Goal: Navigation & Orientation: Find specific page/section

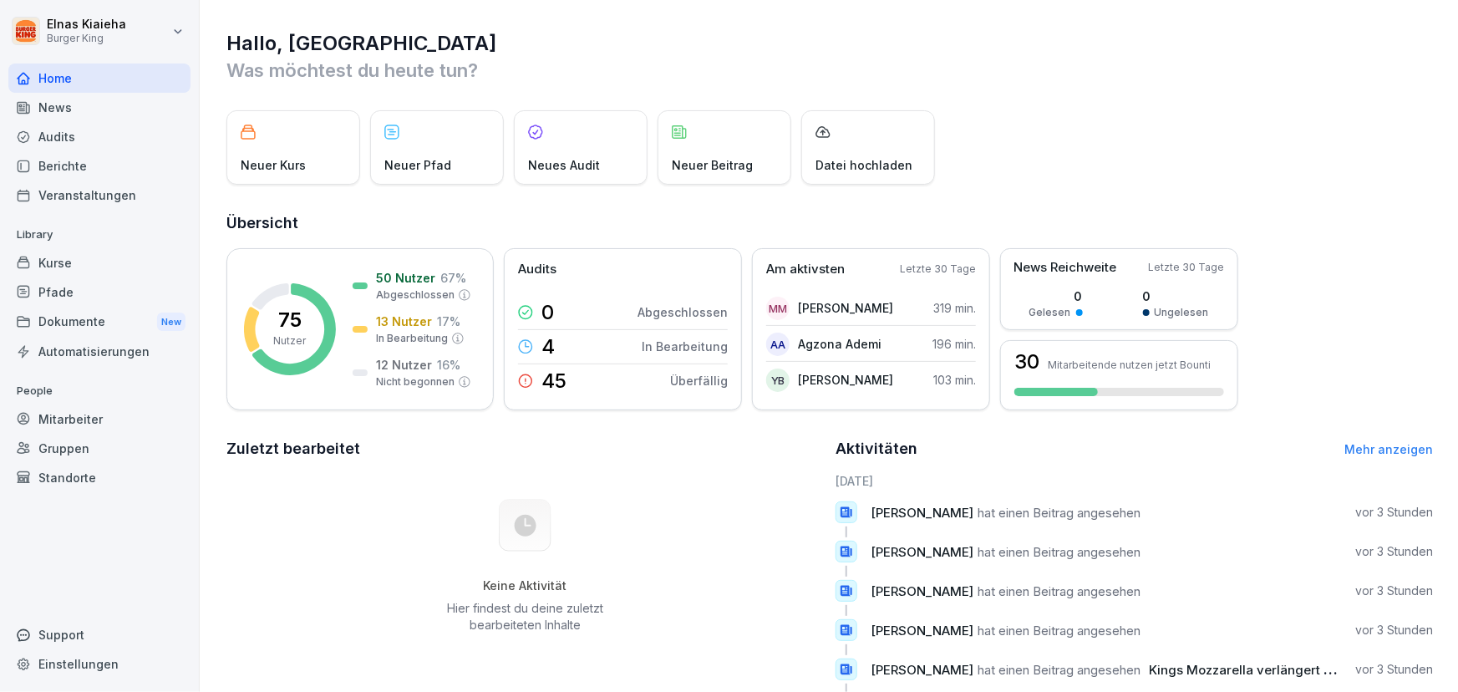
click at [89, 159] on div "Berichte" at bounding box center [99, 165] width 182 height 29
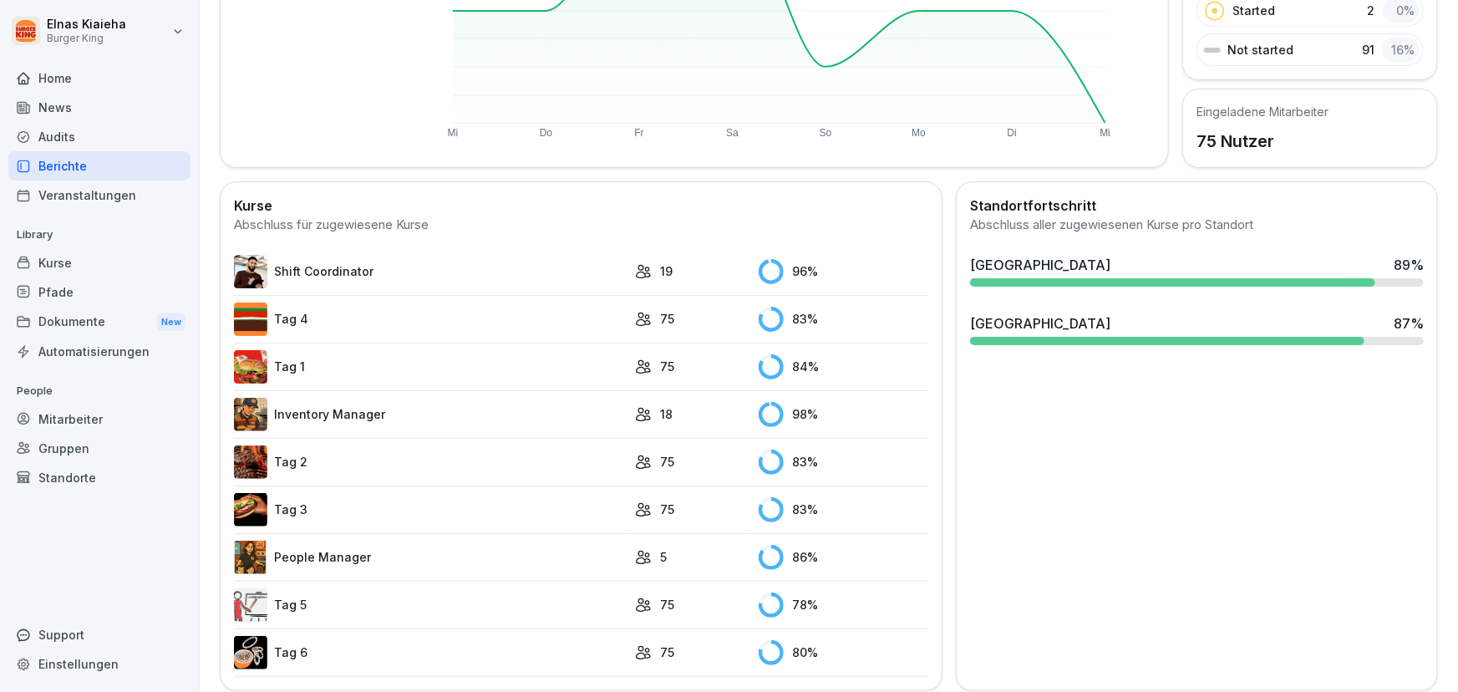
scroll to position [324, 0]
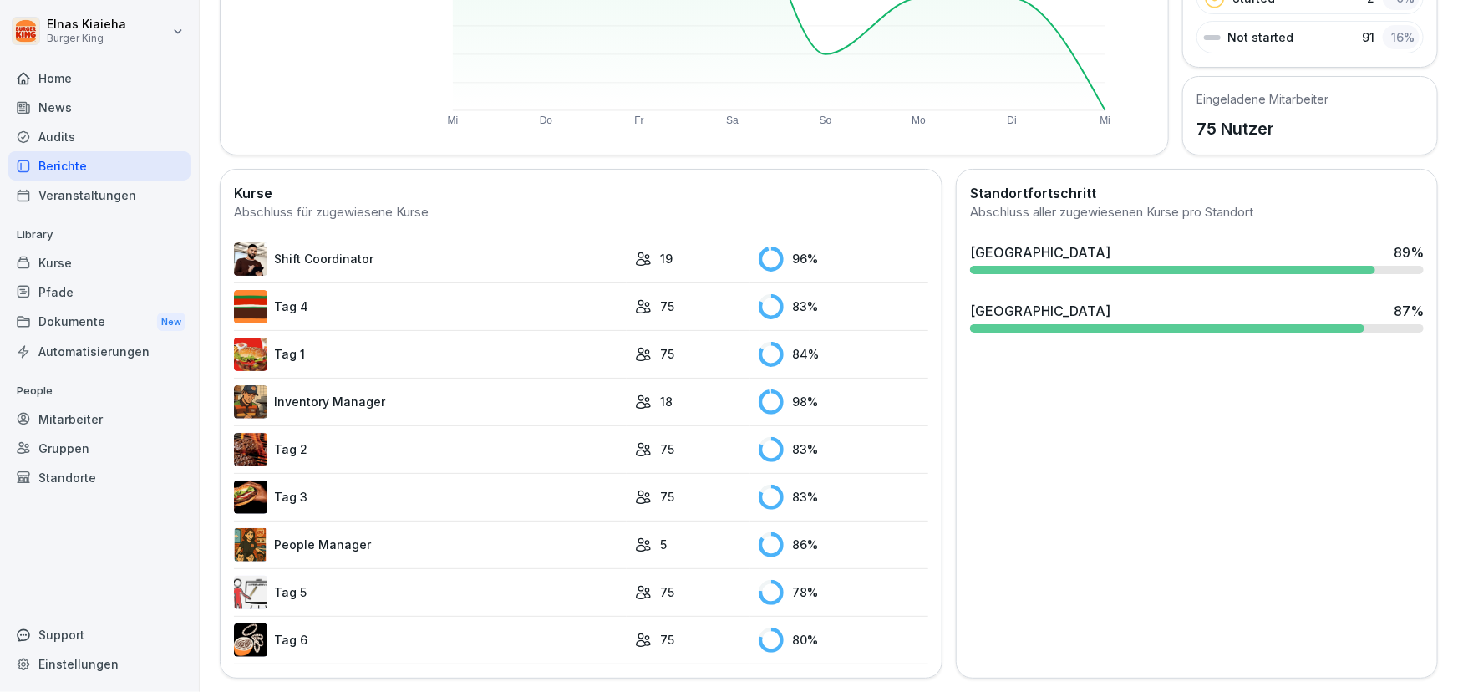
click at [414, 540] on link "People Manager" at bounding box center [430, 544] width 393 height 33
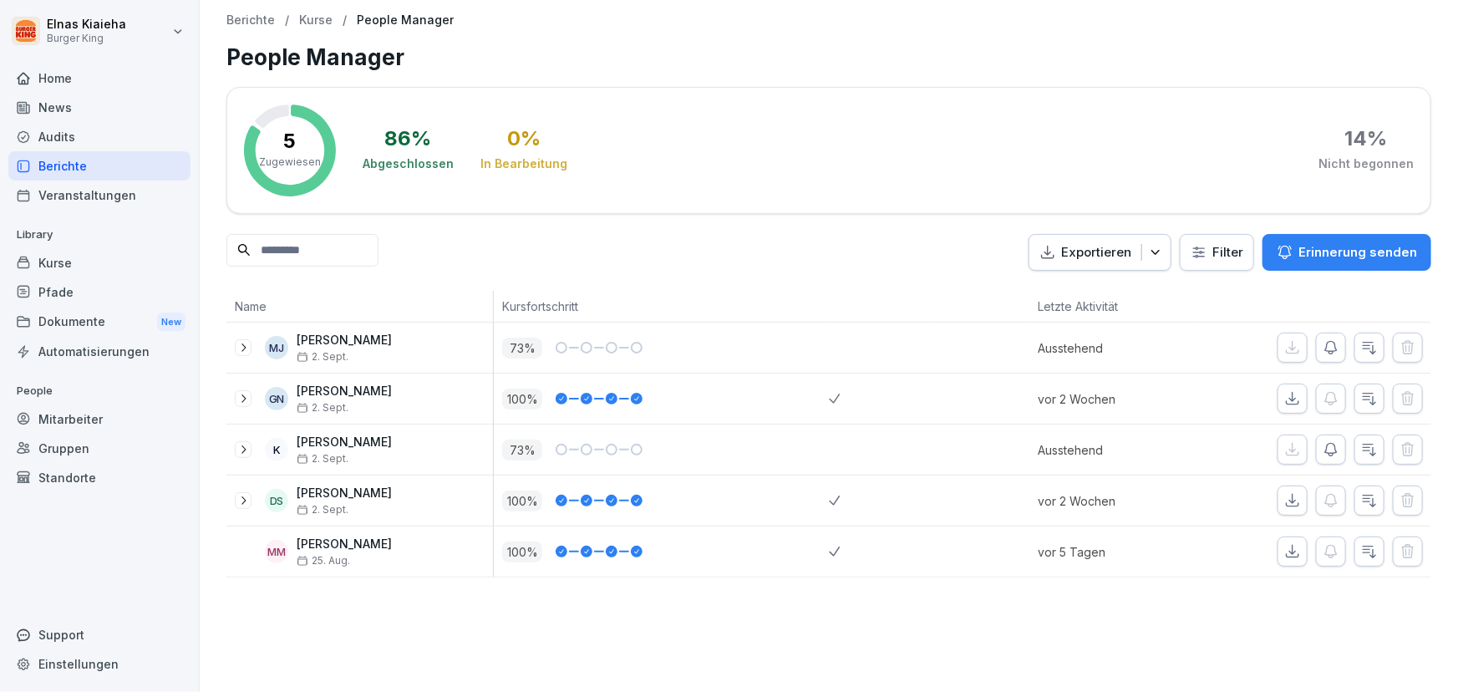
click at [145, 165] on div "Berichte" at bounding box center [99, 165] width 182 height 29
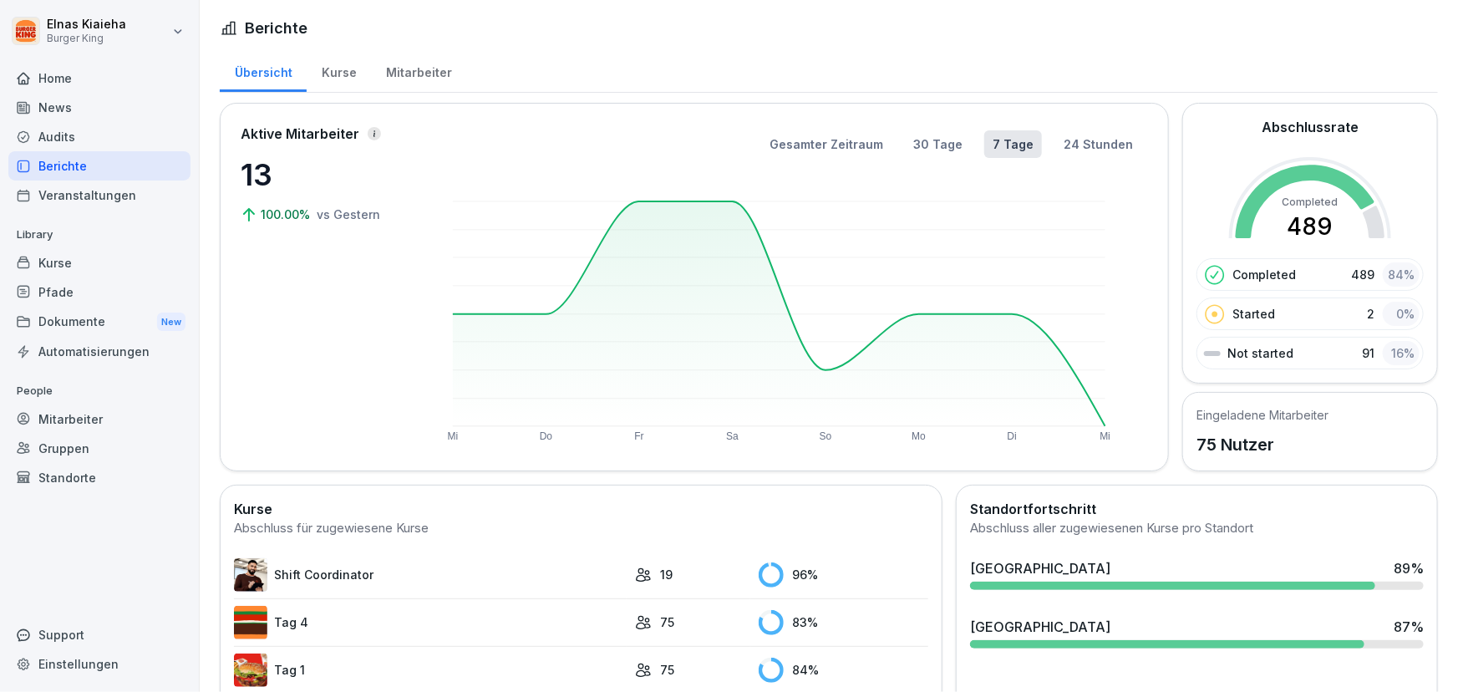
click at [341, 568] on link "Shift Coordinator" at bounding box center [430, 574] width 393 height 33
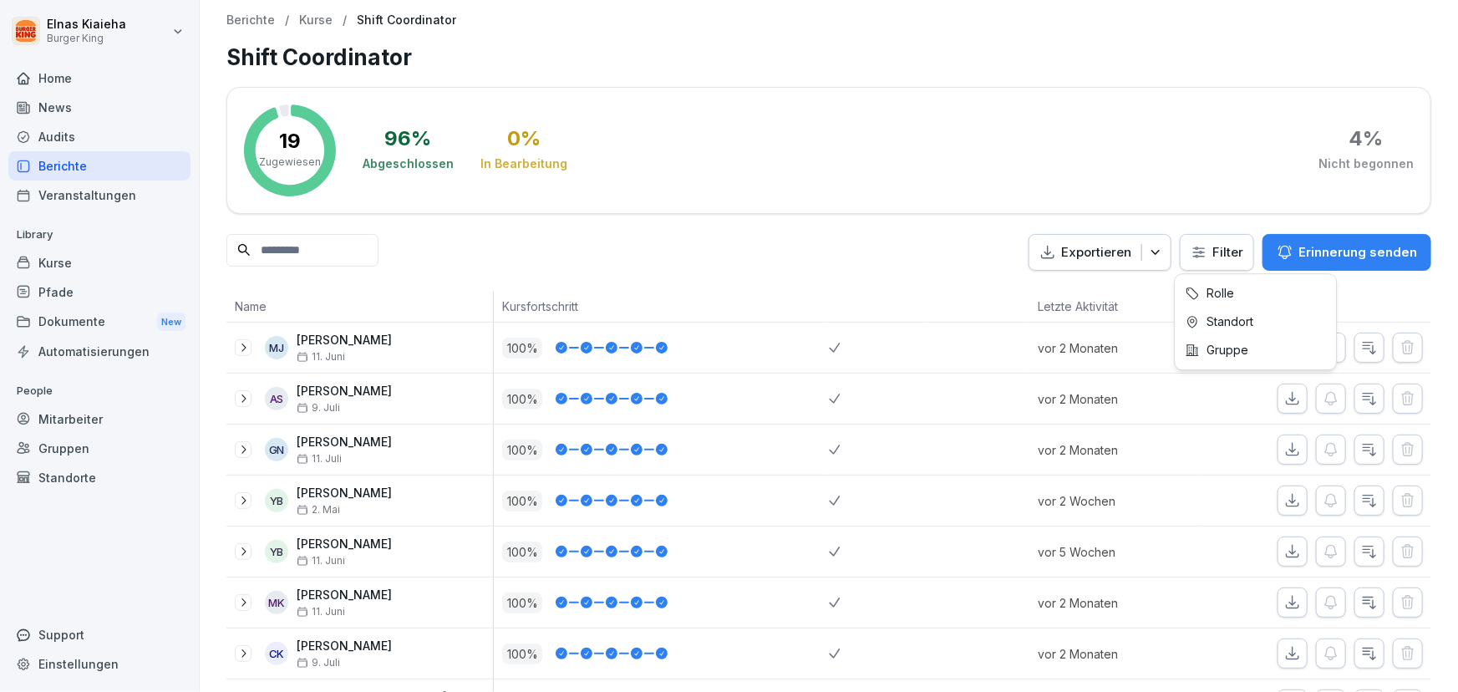
click at [1191, 252] on html "Elnas Kiaieha Burger King Home News Audits Berichte Veranstaltungen Library Kur…" at bounding box center [729, 346] width 1458 height 692
click at [1227, 261] on html "Elnas Kiaieha Burger King Home News Audits Berichte Veranstaltungen Library Kur…" at bounding box center [729, 346] width 1458 height 692
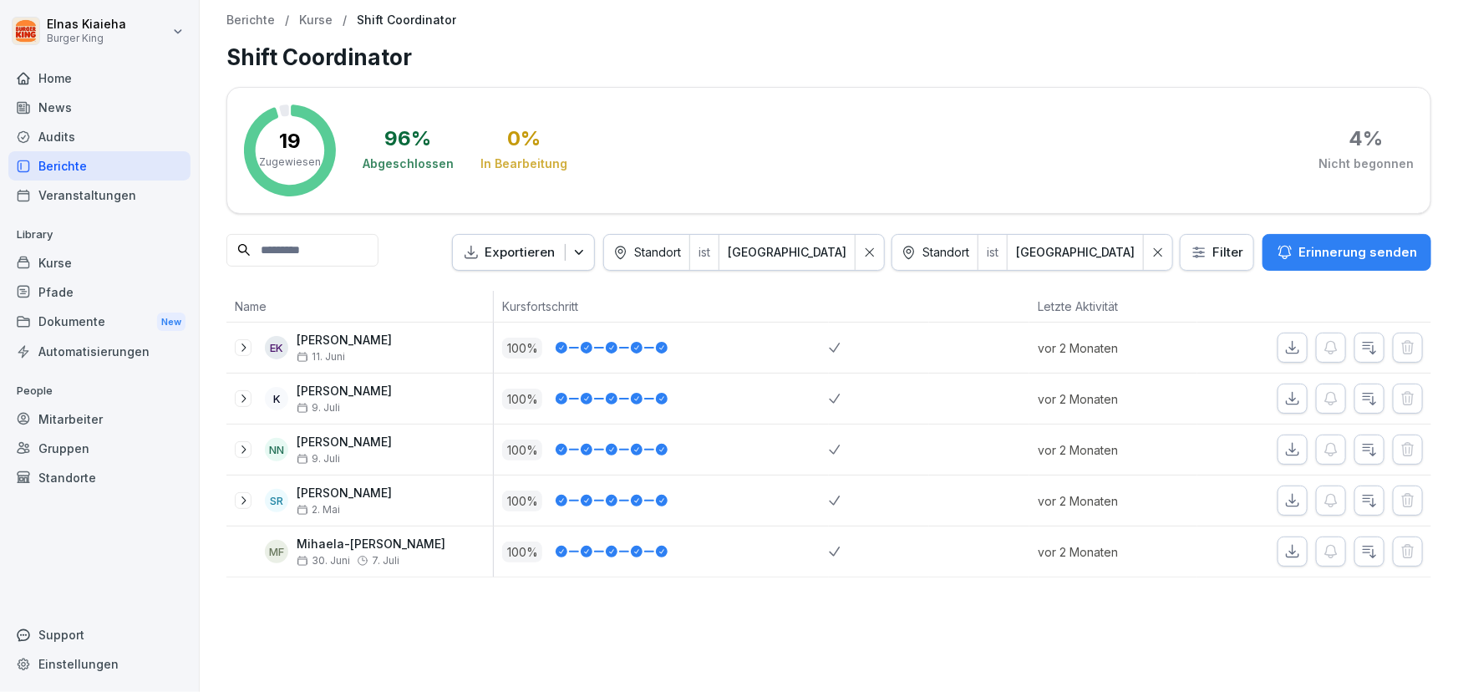
click at [140, 164] on div "Berichte" at bounding box center [99, 165] width 182 height 29
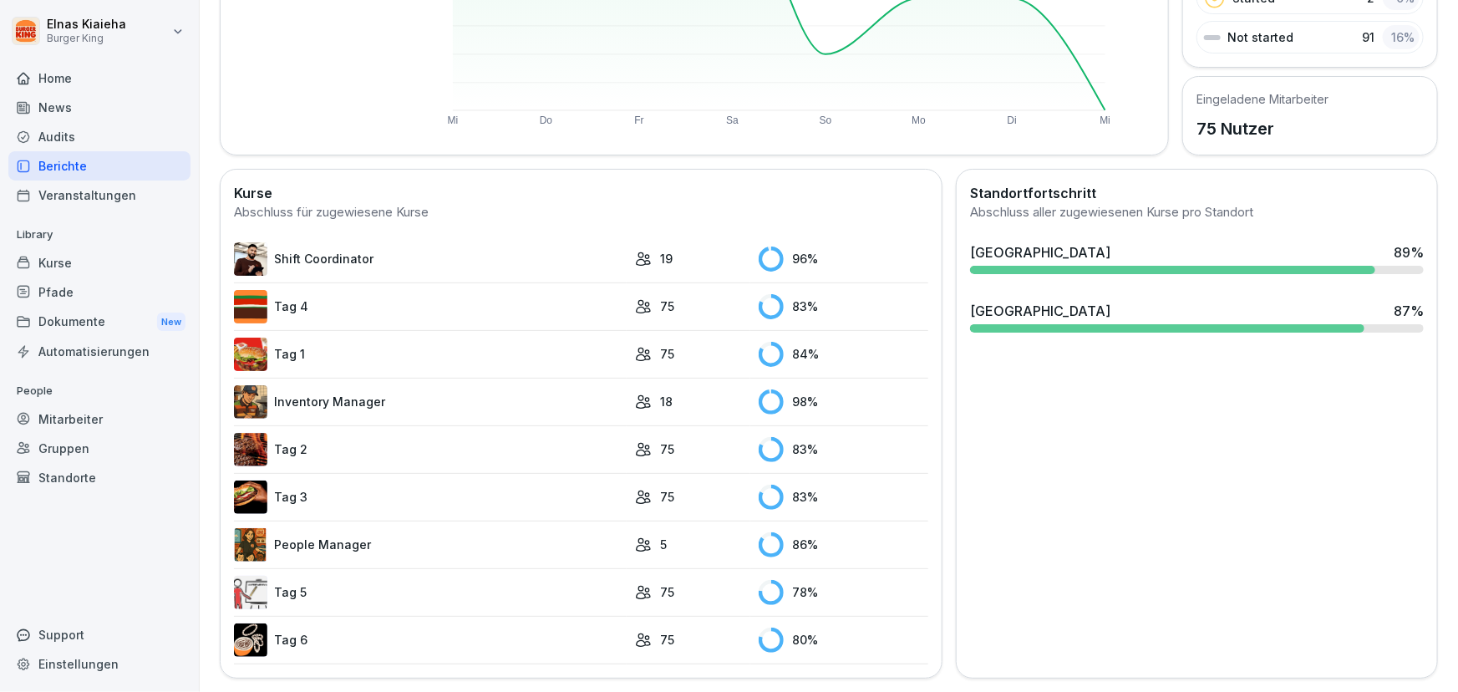
scroll to position [324, 0]
click at [323, 538] on link "People Manager" at bounding box center [430, 544] width 393 height 33
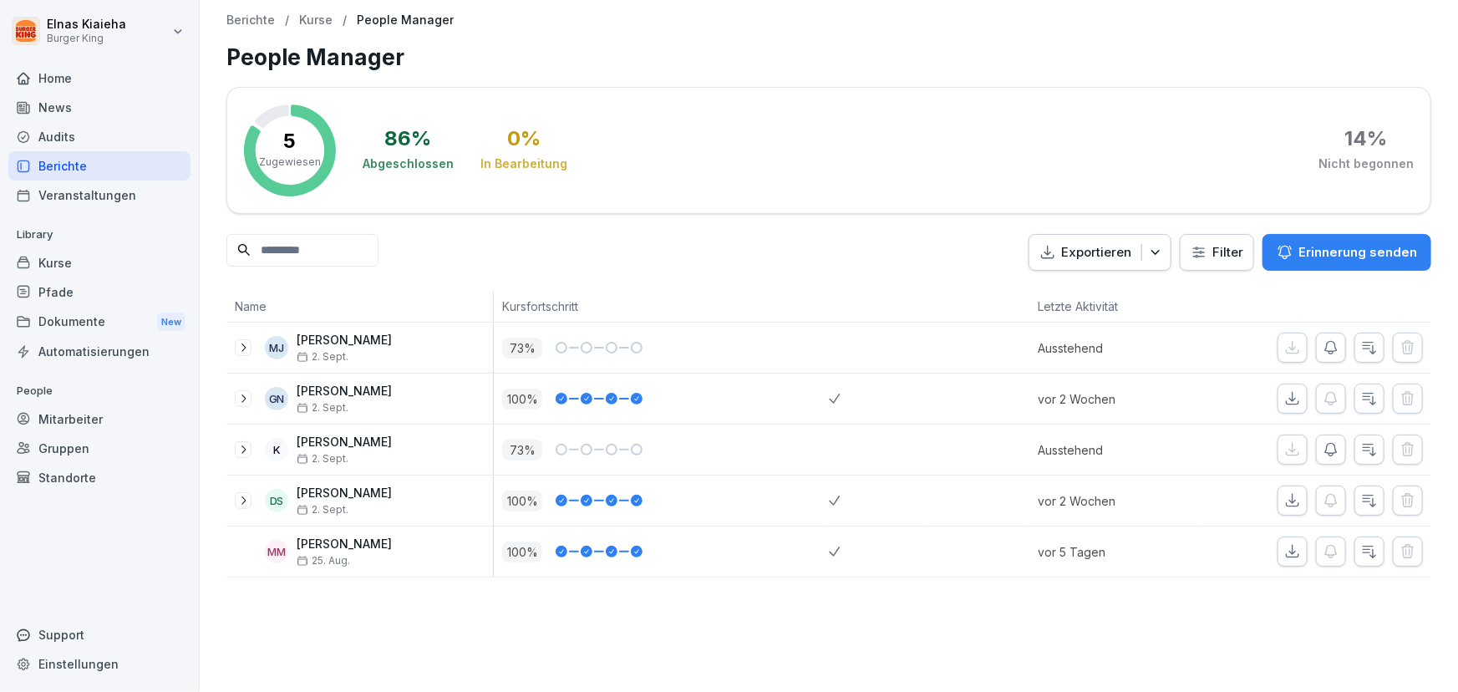
click at [105, 166] on div "Berichte" at bounding box center [99, 165] width 182 height 29
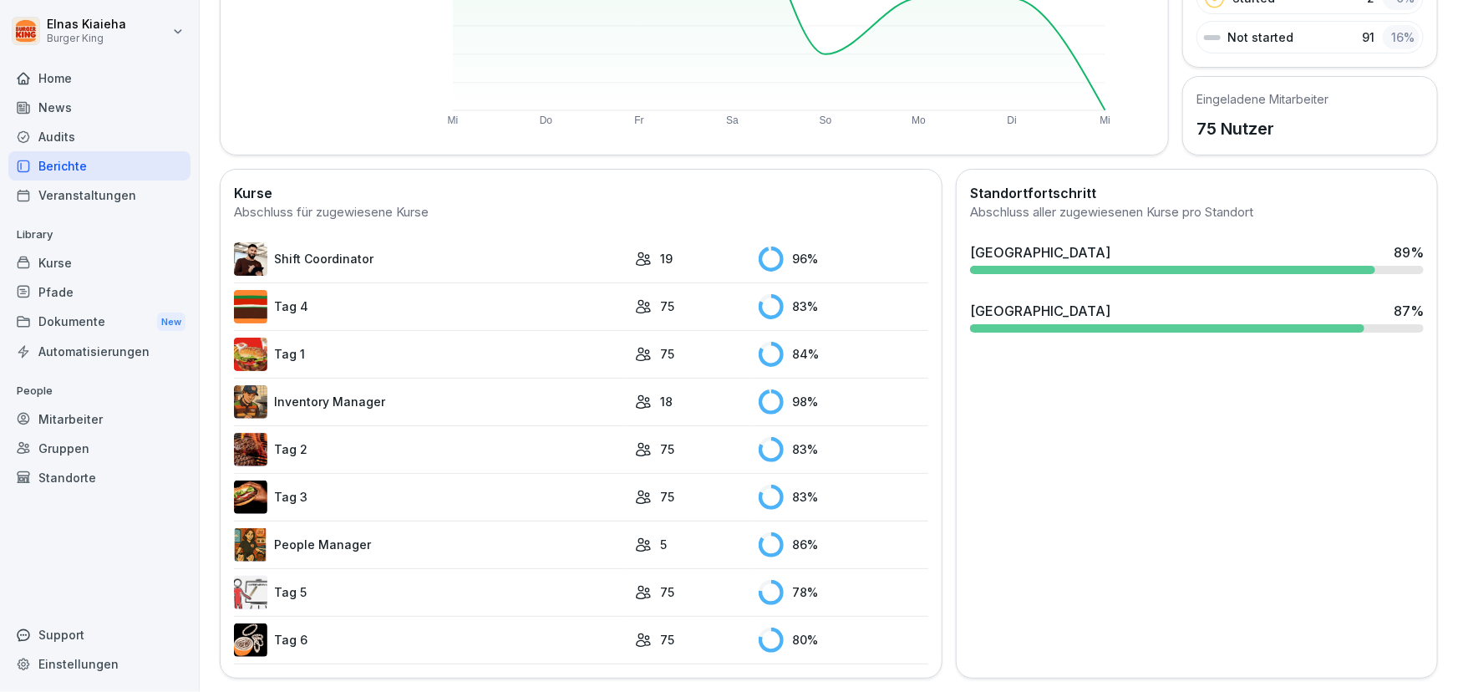
scroll to position [324, 0]
click at [298, 628] on link "Tag 6" at bounding box center [430, 639] width 393 height 33
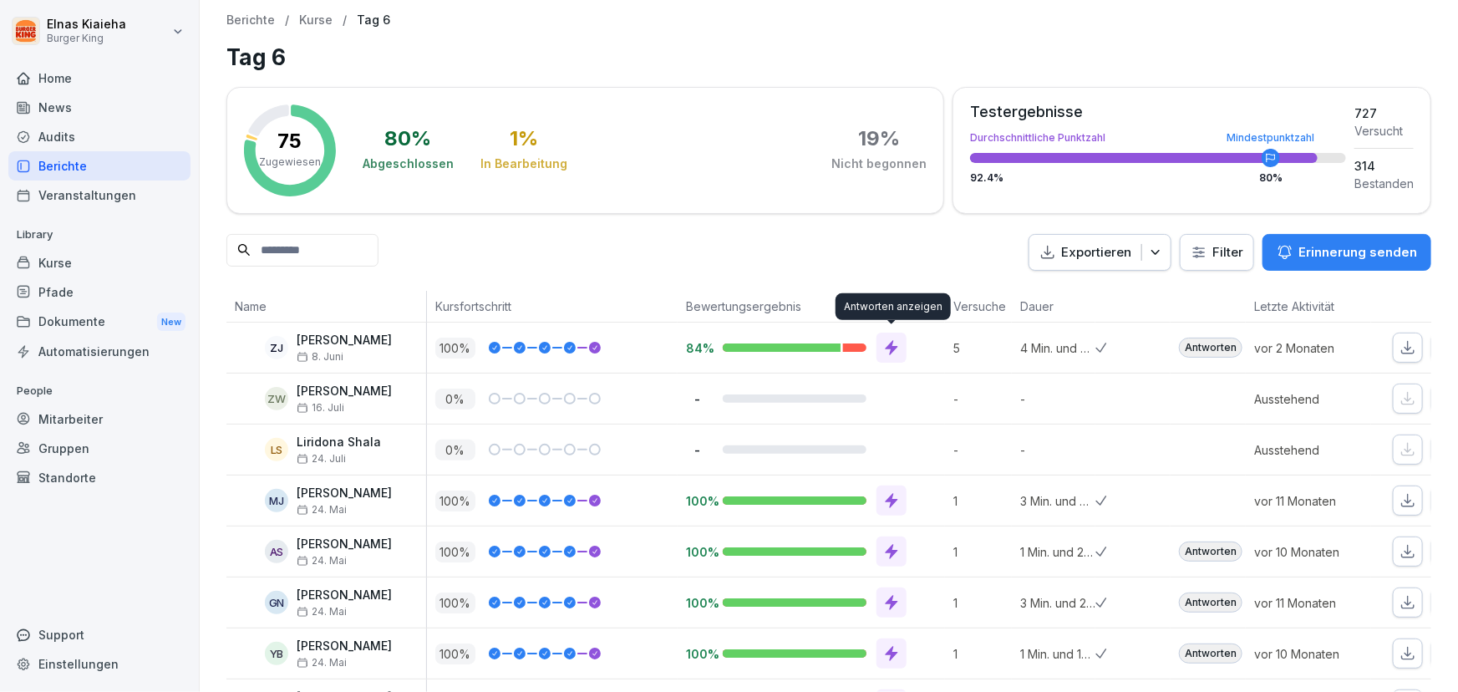
click at [1198, 251] on html "Elnas Kiaieha Burger King Home News Audits Berichte Veranstaltungen Library Kur…" at bounding box center [729, 346] width 1458 height 692
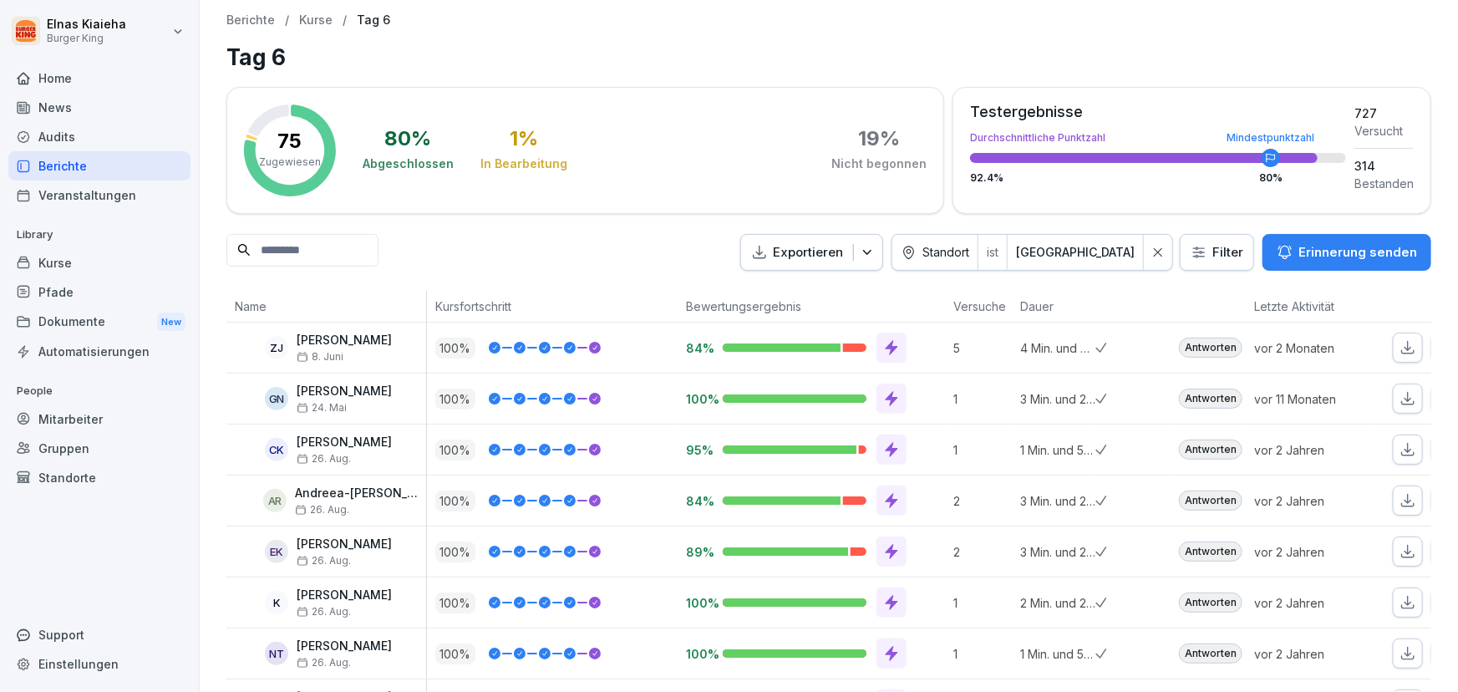
click at [159, 171] on div "Berichte" at bounding box center [99, 165] width 182 height 29
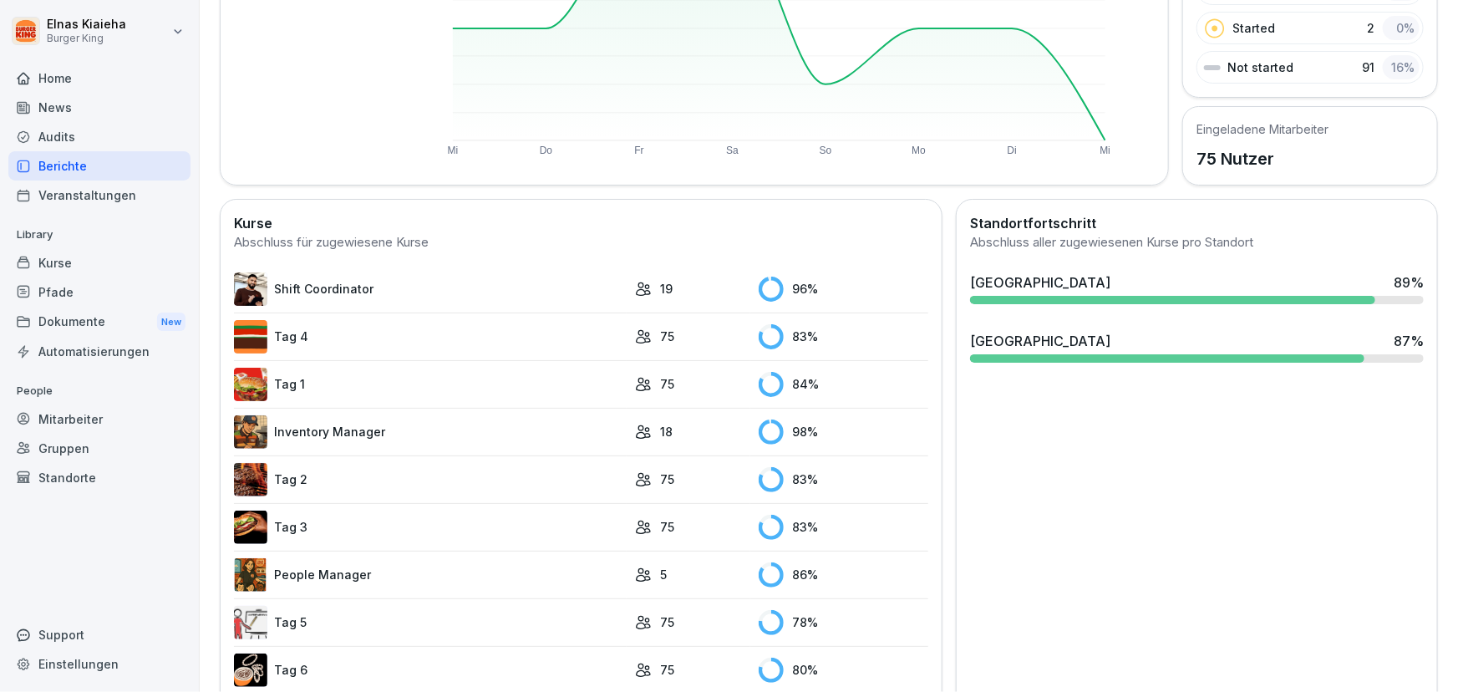
scroll to position [303, 0]
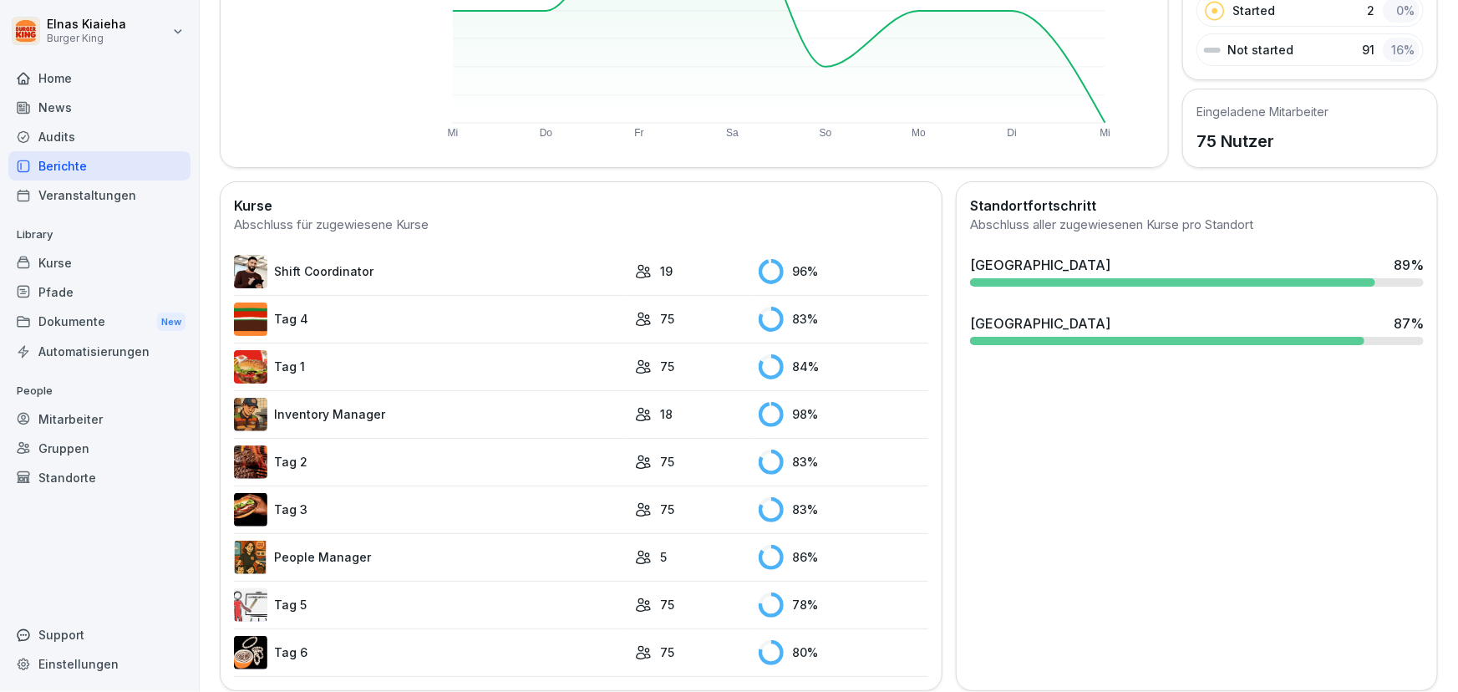
click at [295, 598] on link "Tag 5" at bounding box center [430, 604] width 393 height 33
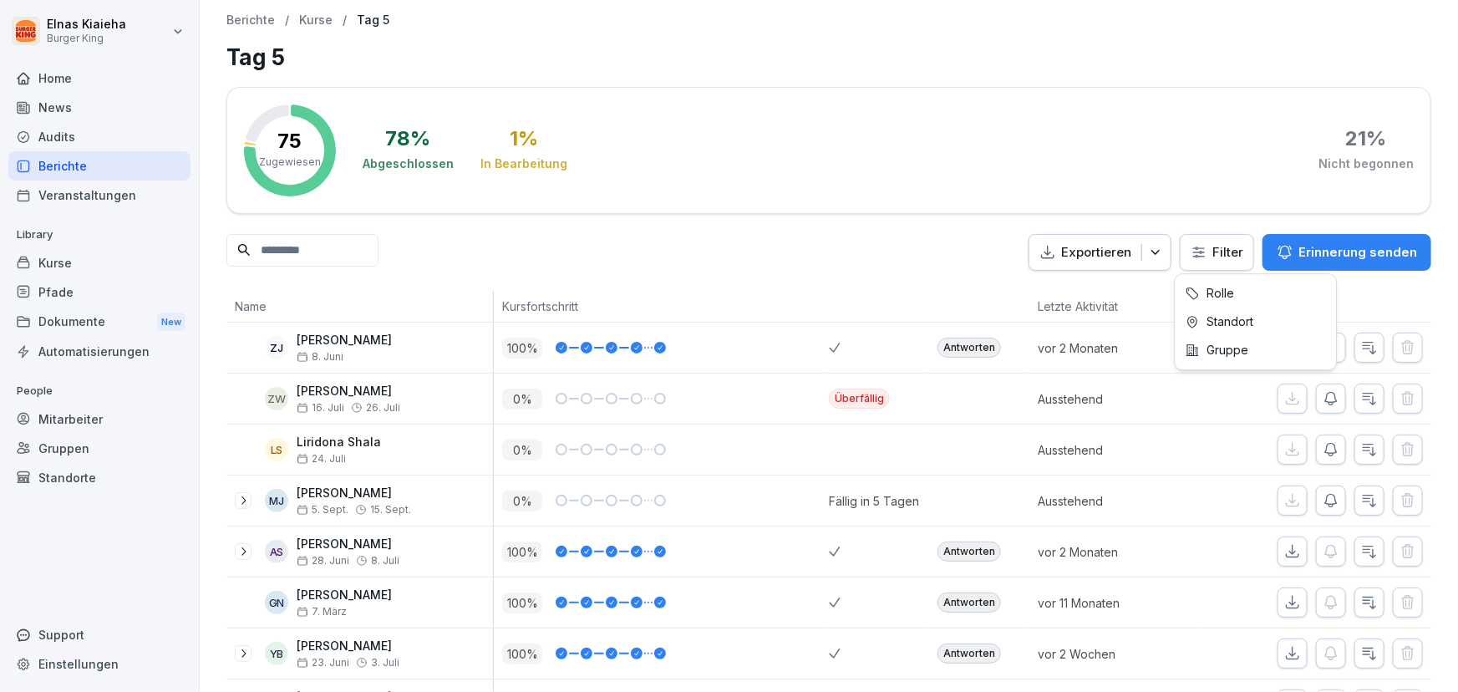
click at [1192, 245] on html "Elnas Kiaieha Burger King Home News Audits Berichte Veranstaltungen Library Kur…" at bounding box center [729, 346] width 1458 height 692
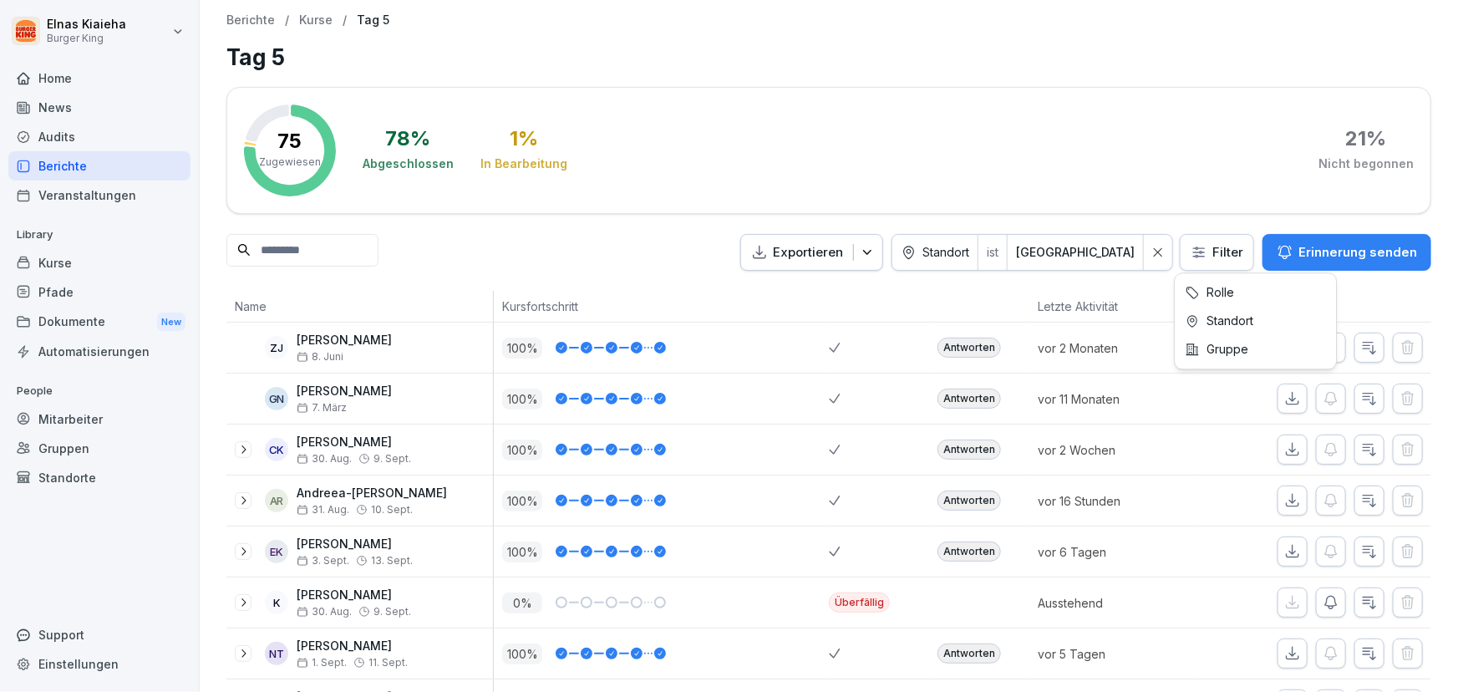
click at [1191, 255] on html "Elnas Kiaieha Burger King Home News Audits Berichte Veranstaltungen Library Kur…" at bounding box center [729, 346] width 1458 height 692
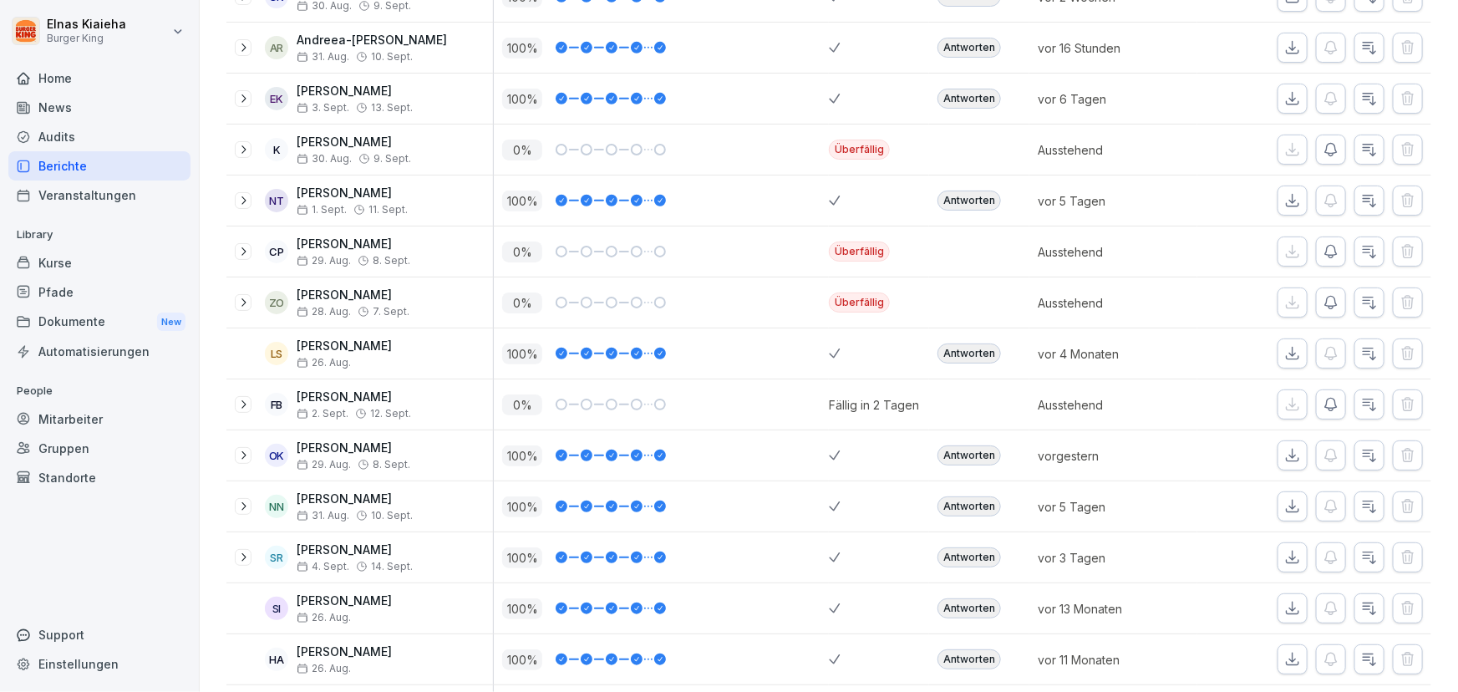
scroll to position [455, 0]
